Goal: Navigation & Orientation: Find specific page/section

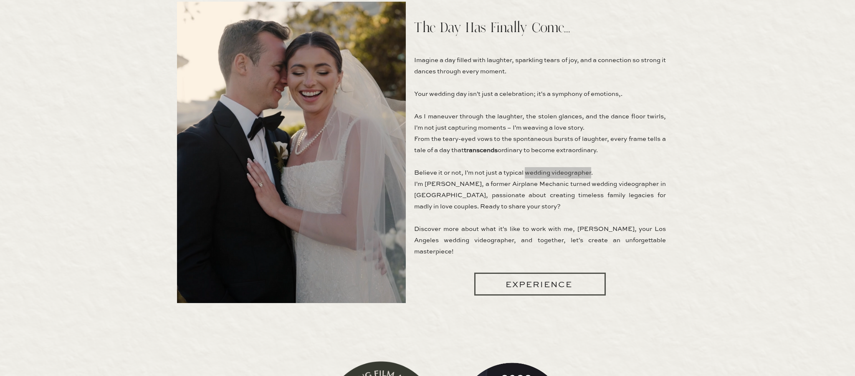
scroll to position [644, 0]
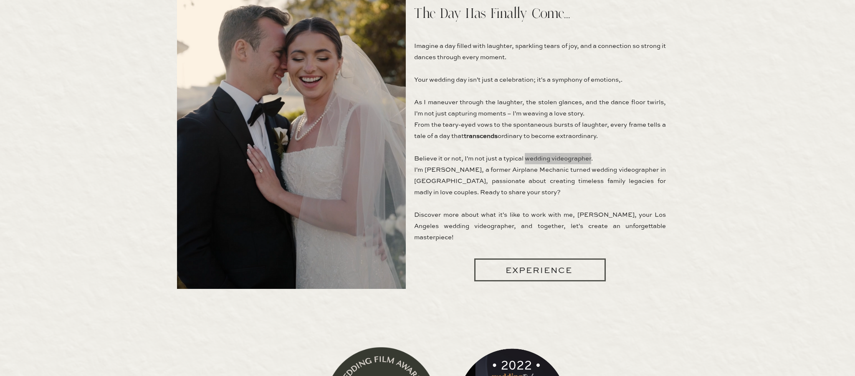
click at [624, 201] on p "Imagine a day filled with laughter, sparkling tears of joy, and a connection so…" at bounding box center [540, 143] width 252 height 207
drag, startPoint x: 572, startPoint y: 171, endPoint x: 439, endPoint y: 180, distance: 133.5
click at [439, 180] on p "Imagine a day filled with laughter, sparkling tears of joy, and a connection so…" at bounding box center [540, 143] width 252 height 207
copy p "wedding videographer in Los Angeles"
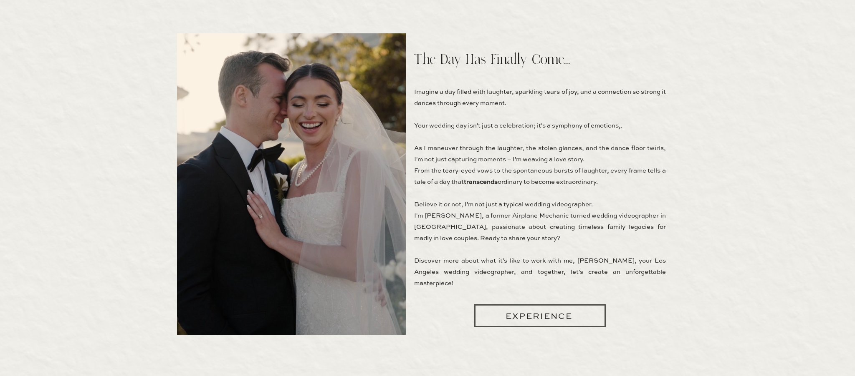
scroll to position [598, 0]
click at [577, 213] on p "Imagine a day filled with laughter, sparkling tears of joy, and a connection so…" at bounding box center [540, 189] width 252 height 207
copy p "wedding videographer in Los Angeles"
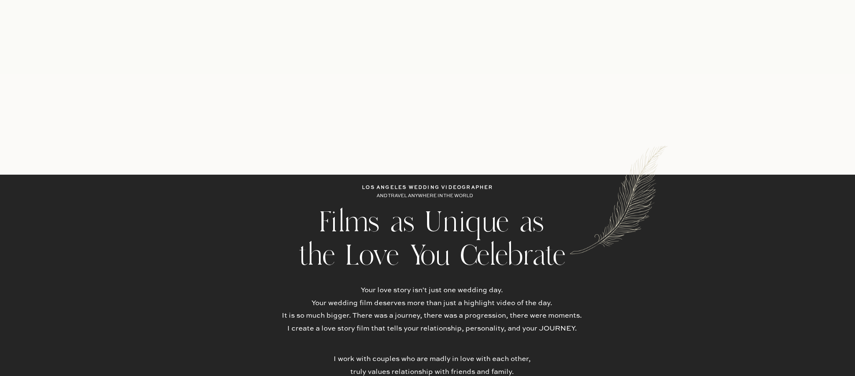
scroll to position [612, 0]
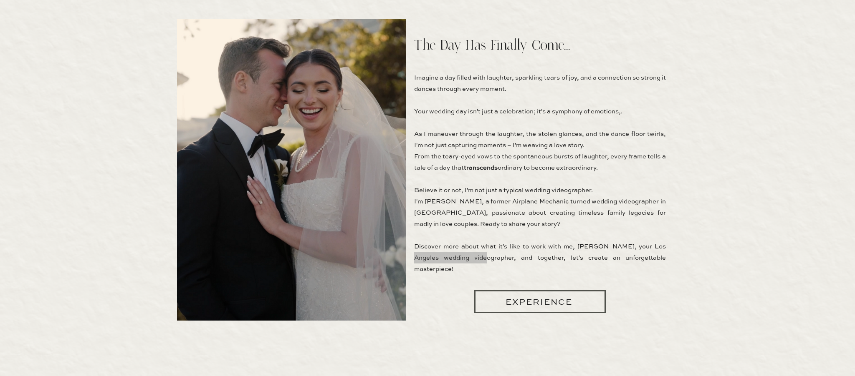
click at [632, 246] on p "Imagine a day filled with laughter, sparkling tears of joy, and a connection so…" at bounding box center [540, 175] width 252 height 207
copy p "Los Angeles wedding videographer"
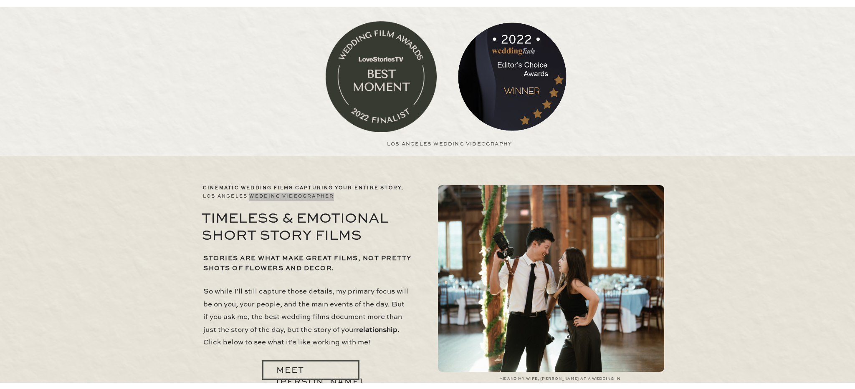
scroll to position [1427, 0]
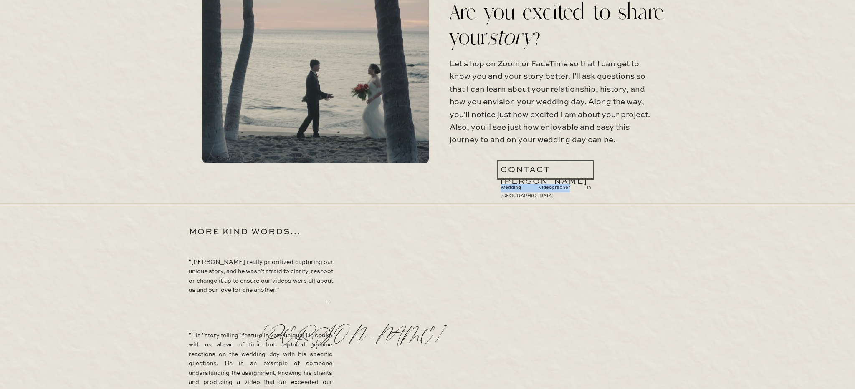
click at [788, 235] on div "meet jimmy films contact experience BLOG Films as Unique as the Love You Celebr…" at bounding box center [427, 80] width 855 height 3015
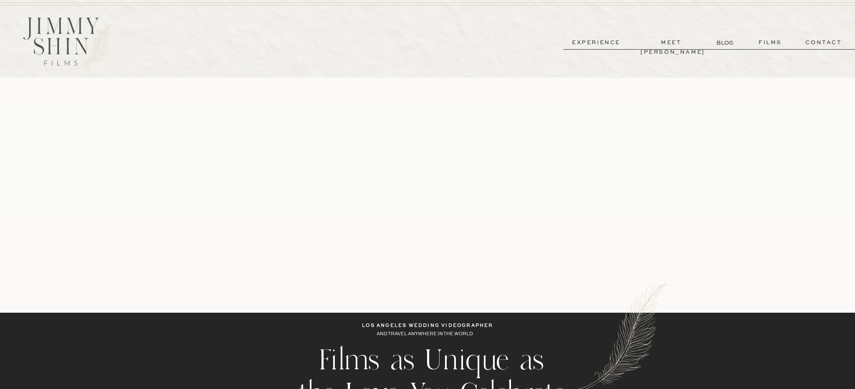
scroll to position [0, 0]
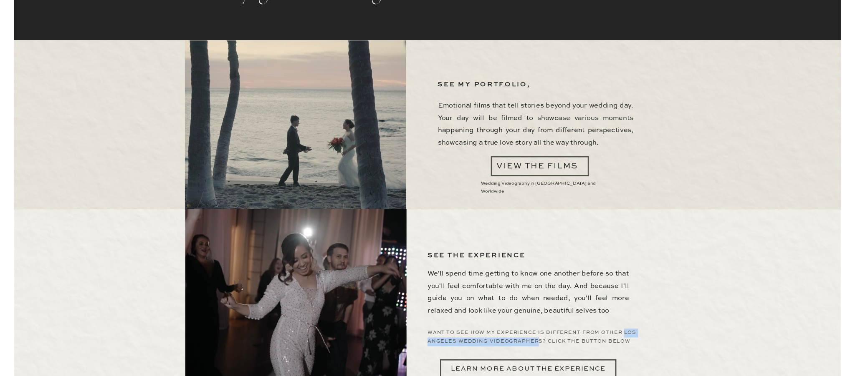
scroll to position [2241, 0]
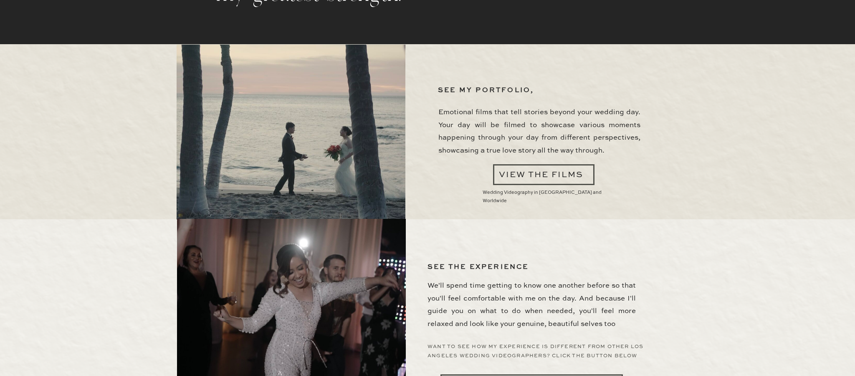
scroll to position [927, 0]
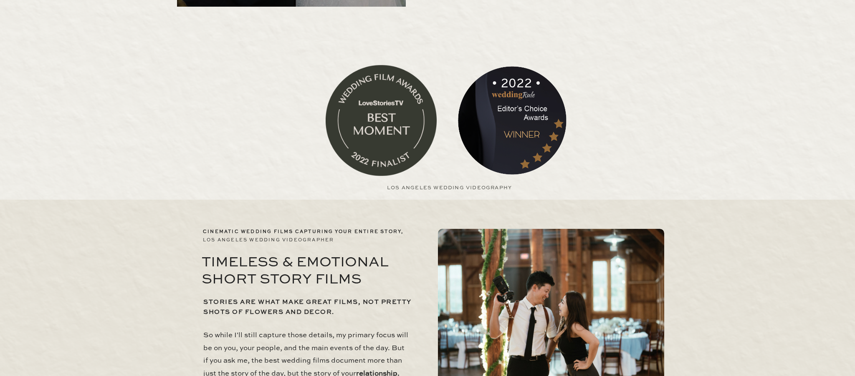
click at [388, 187] on h2 "Los Angeles Wedding Videography" at bounding box center [449, 188] width 125 height 8
copy div "Los Angeles Wedding Videography"
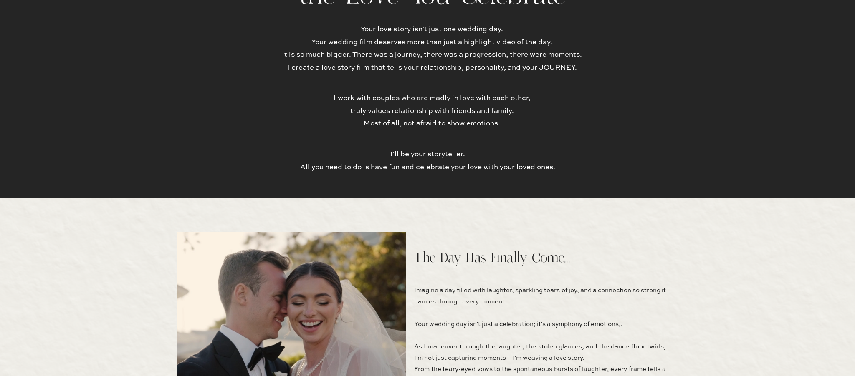
scroll to position [374, 0]
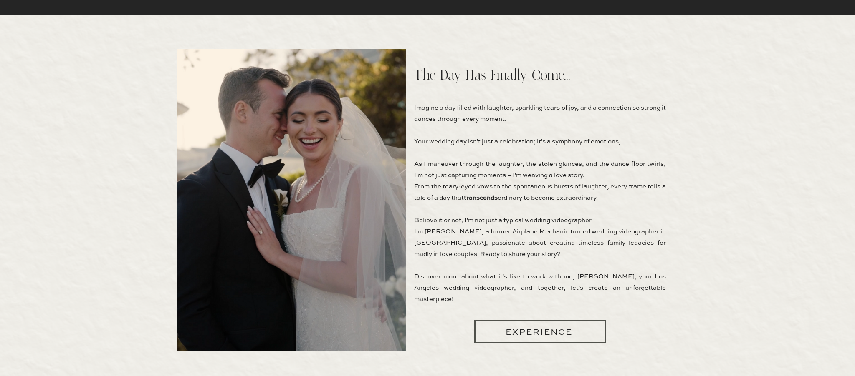
scroll to position [582, 0]
click at [635, 278] on p "Imagine a day filled with laughter, sparkling tears of joy, and a connection so…" at bounding box center [540, 205] width 252 height 207
copy p "Los Angeles"
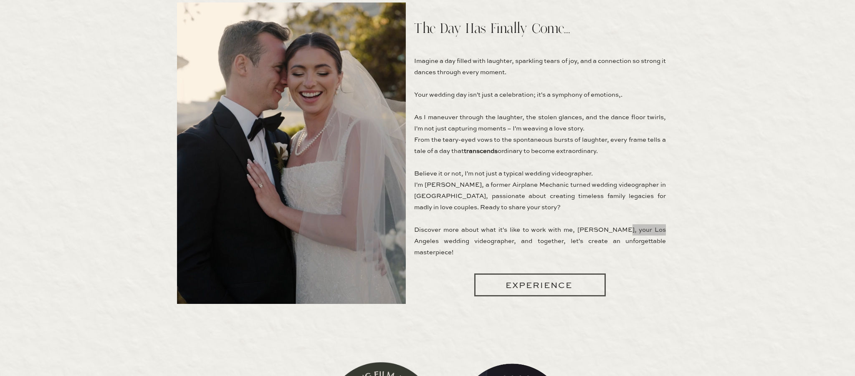
scroll to position [927, 0]
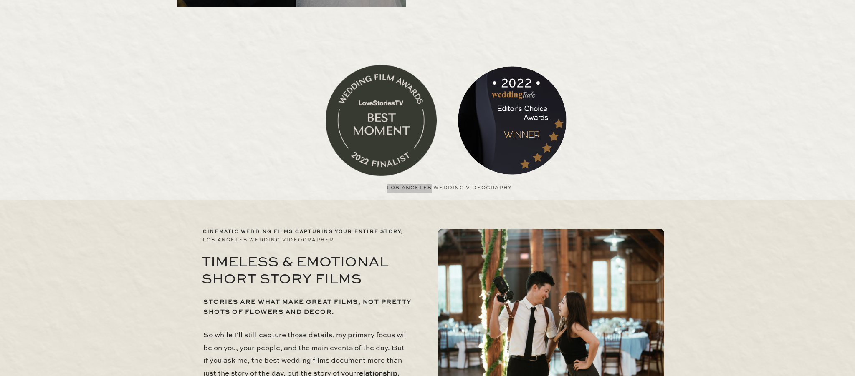
click at [391, 189] on h2 "Los Angeles Wedding Videography" at bounding box center [449, 188] width 125 height 8
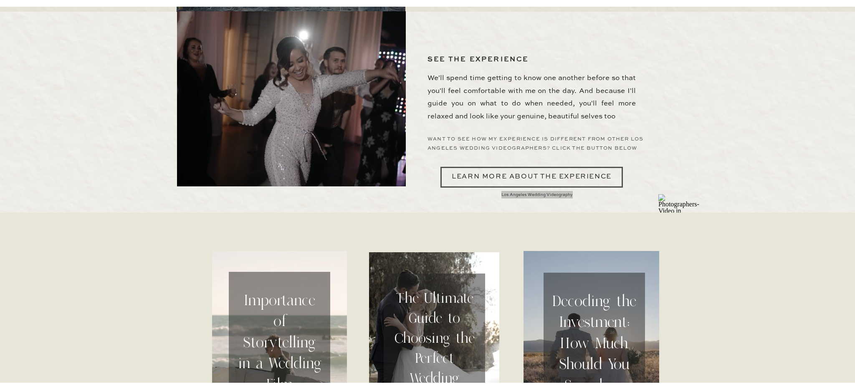
scroll to position [2246, 0]
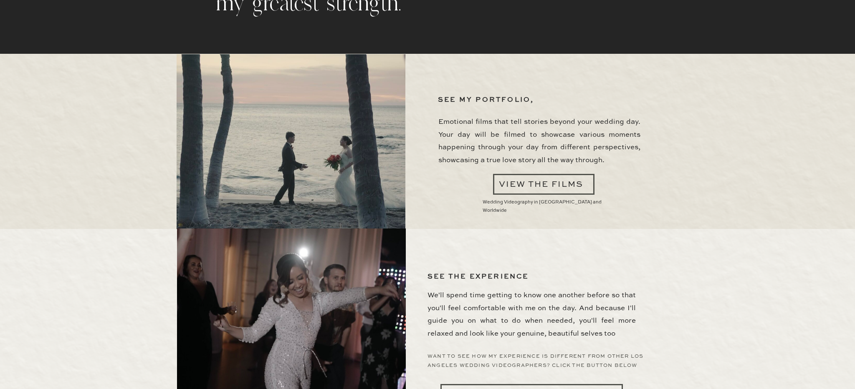
scroll to position [2331, 0]
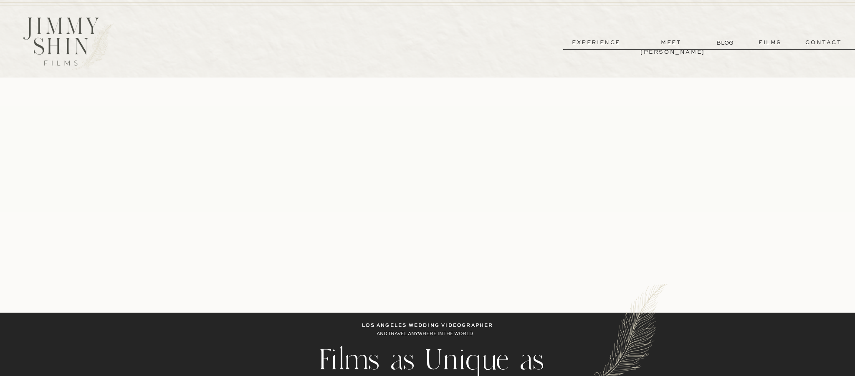
scroll to position [637, 0]
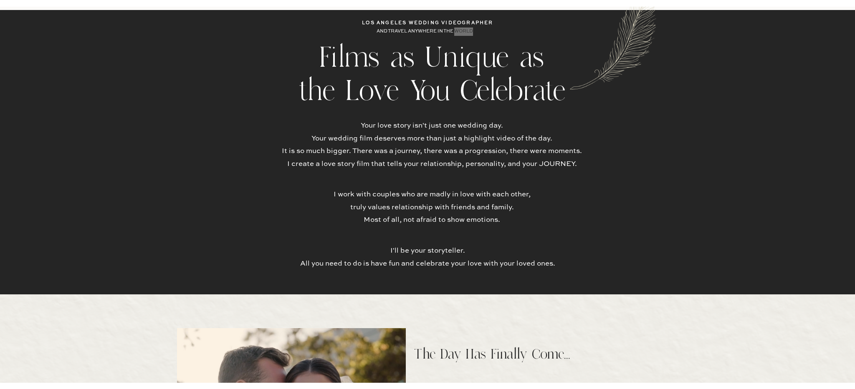
scroll to position [2246, 0]
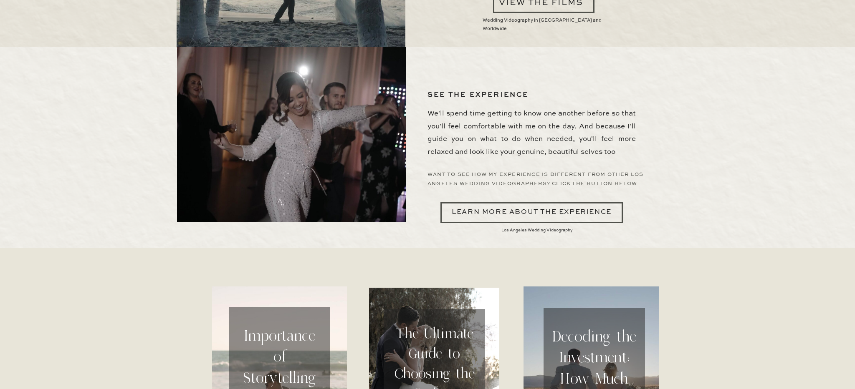
scroll to position [2414, 0]
click at [658, 235] on img at bounding box center [658, 235] width 0 height 0
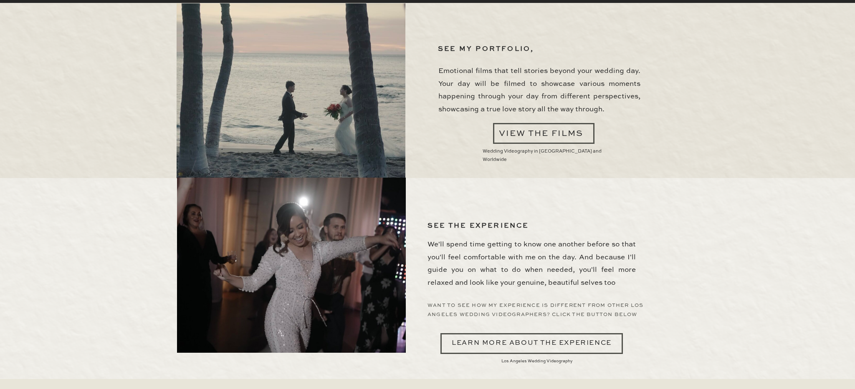
scroll to position [2256, 0]
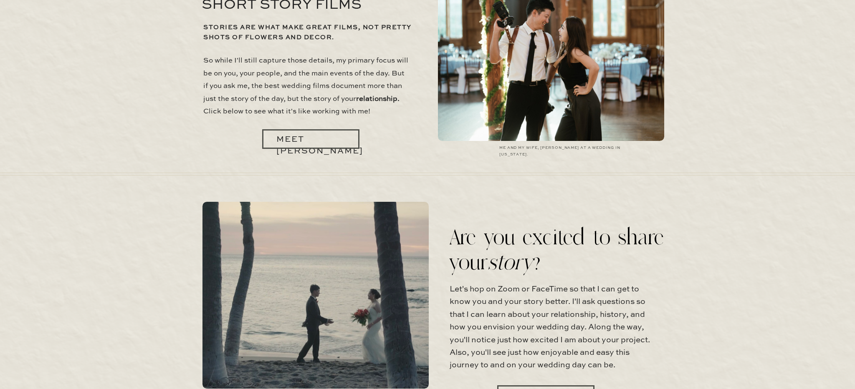
scroll to position [1185, 0]
